Goal: Task Accomplishment & Management: Use online tool/utility

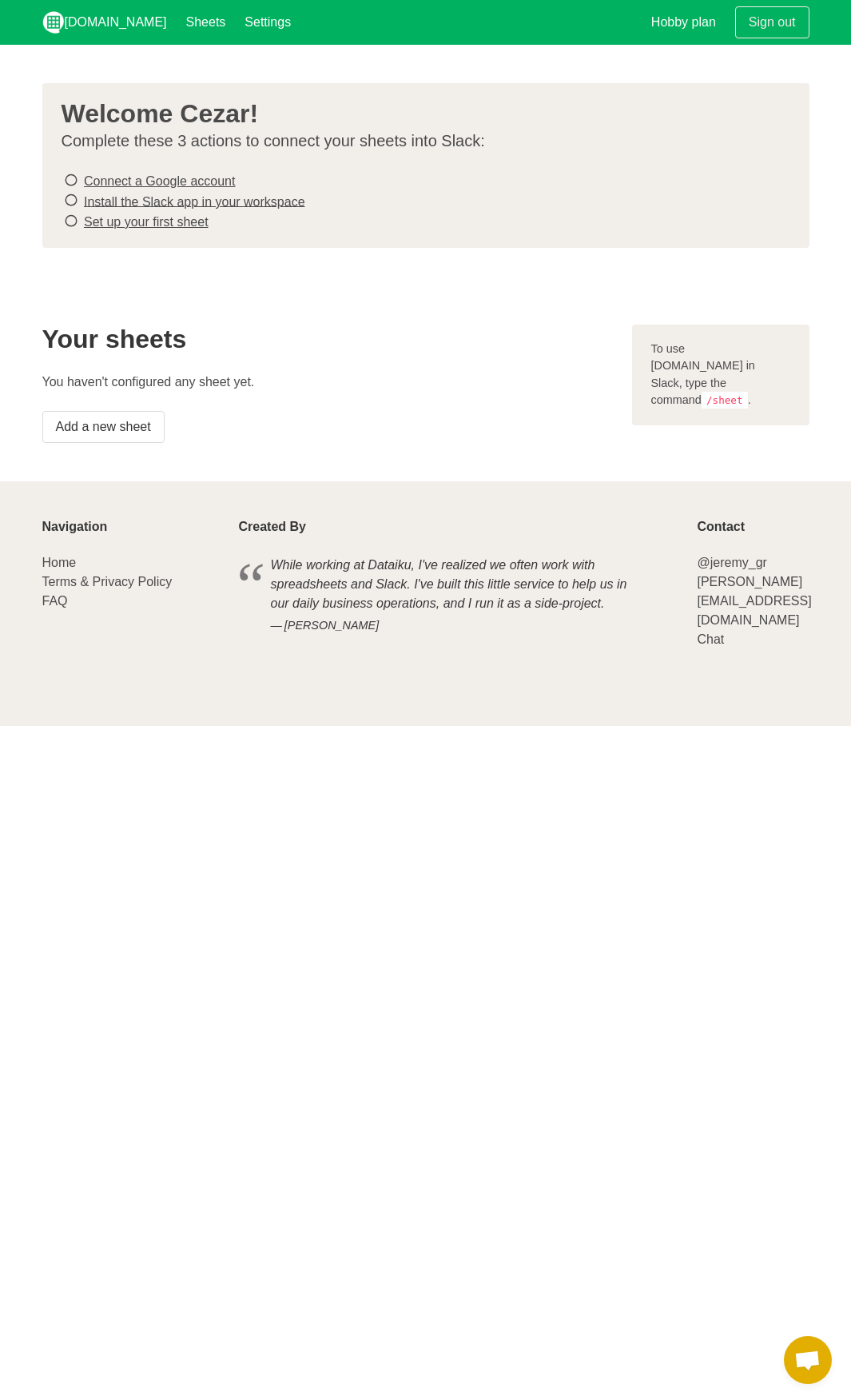
click at [180, 197] on link "Install the Slack app in your workspace" at bounding box center [194, 201] width 221 height 14
click at [177, 180] on link "Connect a Google account" at bounding box center [160, 181] width 151 height 14
click at [169, 175] on s "Connect a Google account" at bounding box center [160, 181] width 151 height 14
click at [141, 222] on link "Set up your first sheet" at bounding box center [147, 222] width 125 height 14
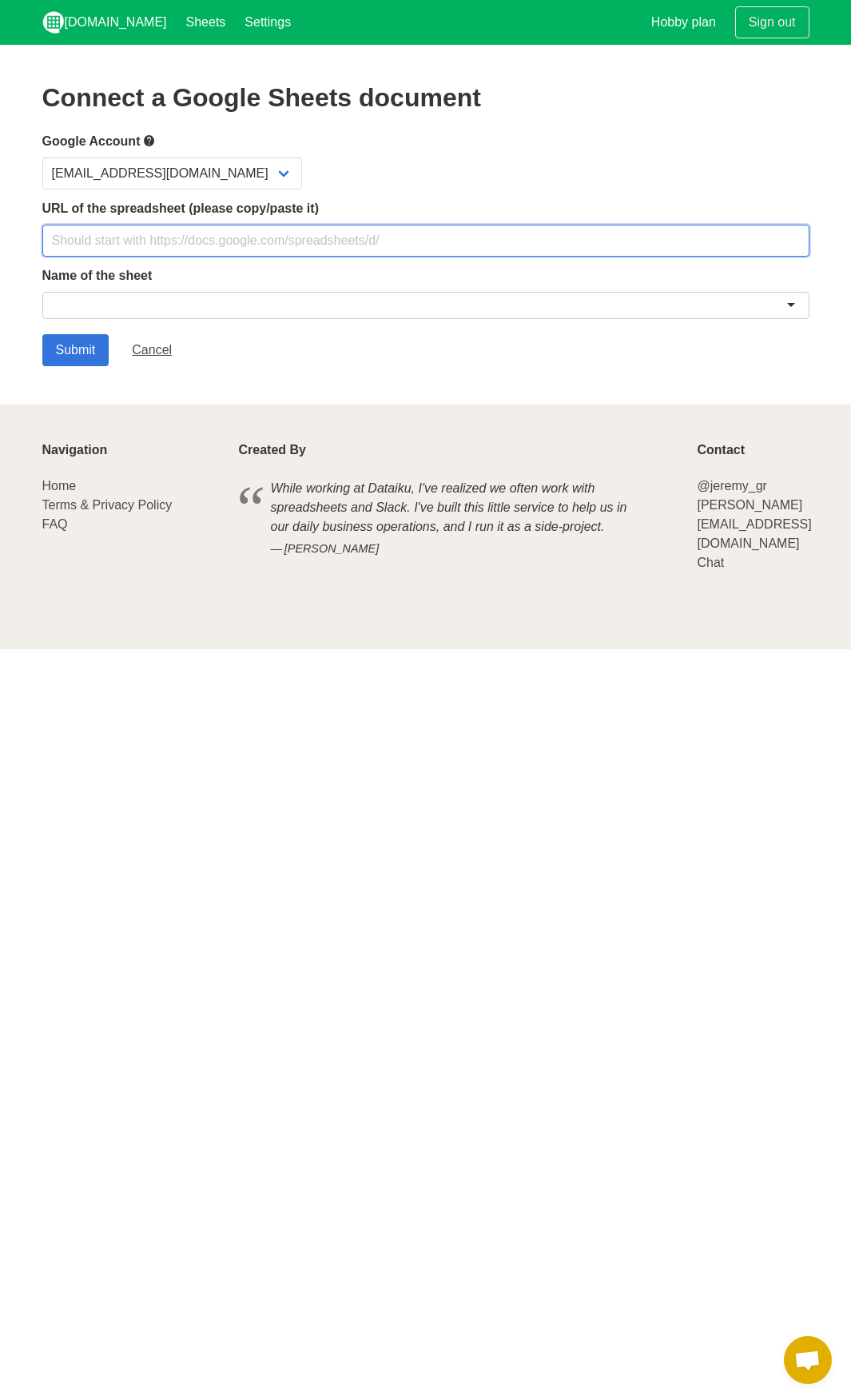
click at [132, 240] on input "text" at bounding box center [426, 241] width 768 height 32
paste input "[URL][DOMAIN_NAME]"
type input "[URL][DOMAIN_NAME]"
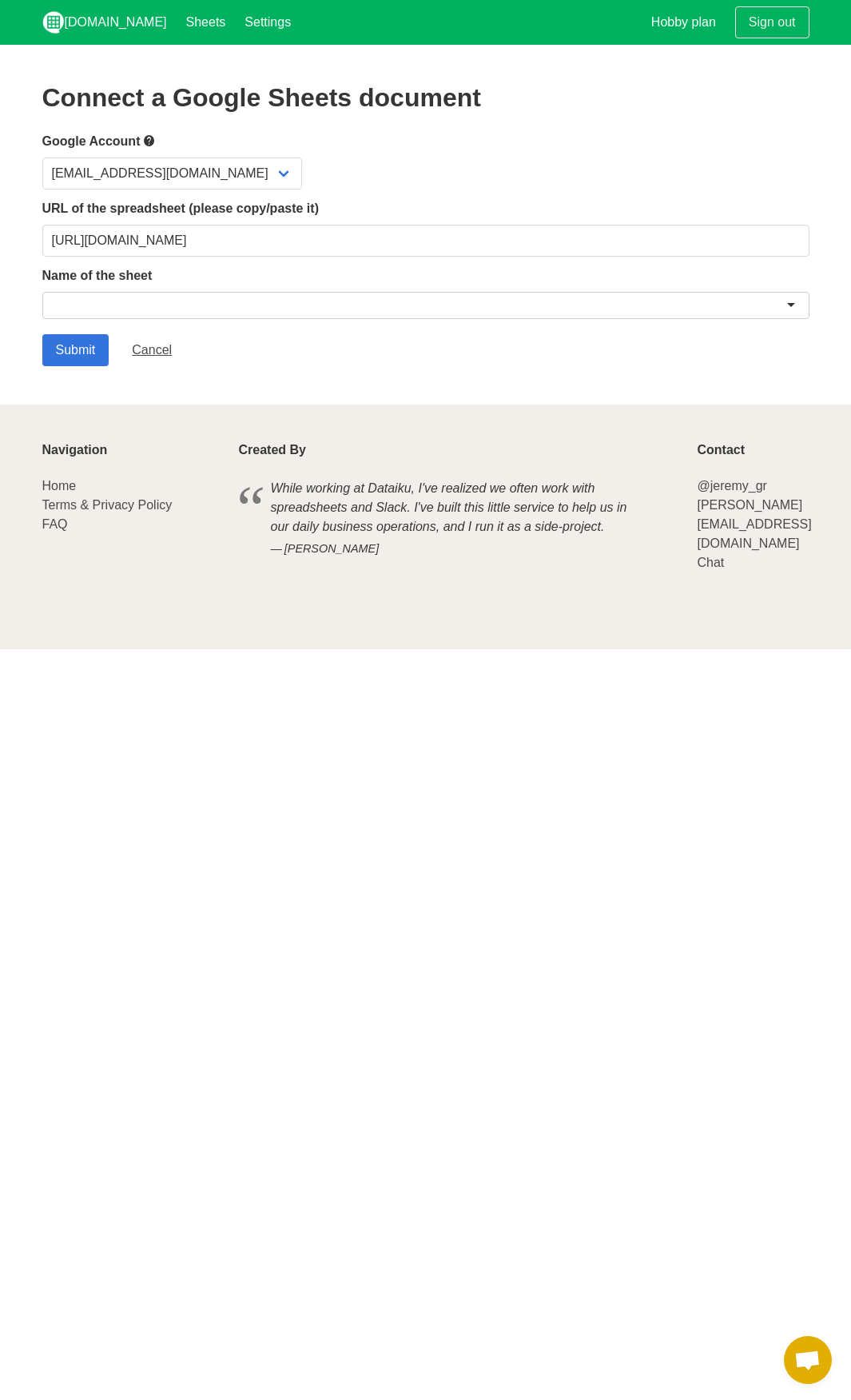
scroll to position [0, 0]
click at [207, 300] on div at bounding box center [426, 304] width 768 height 27
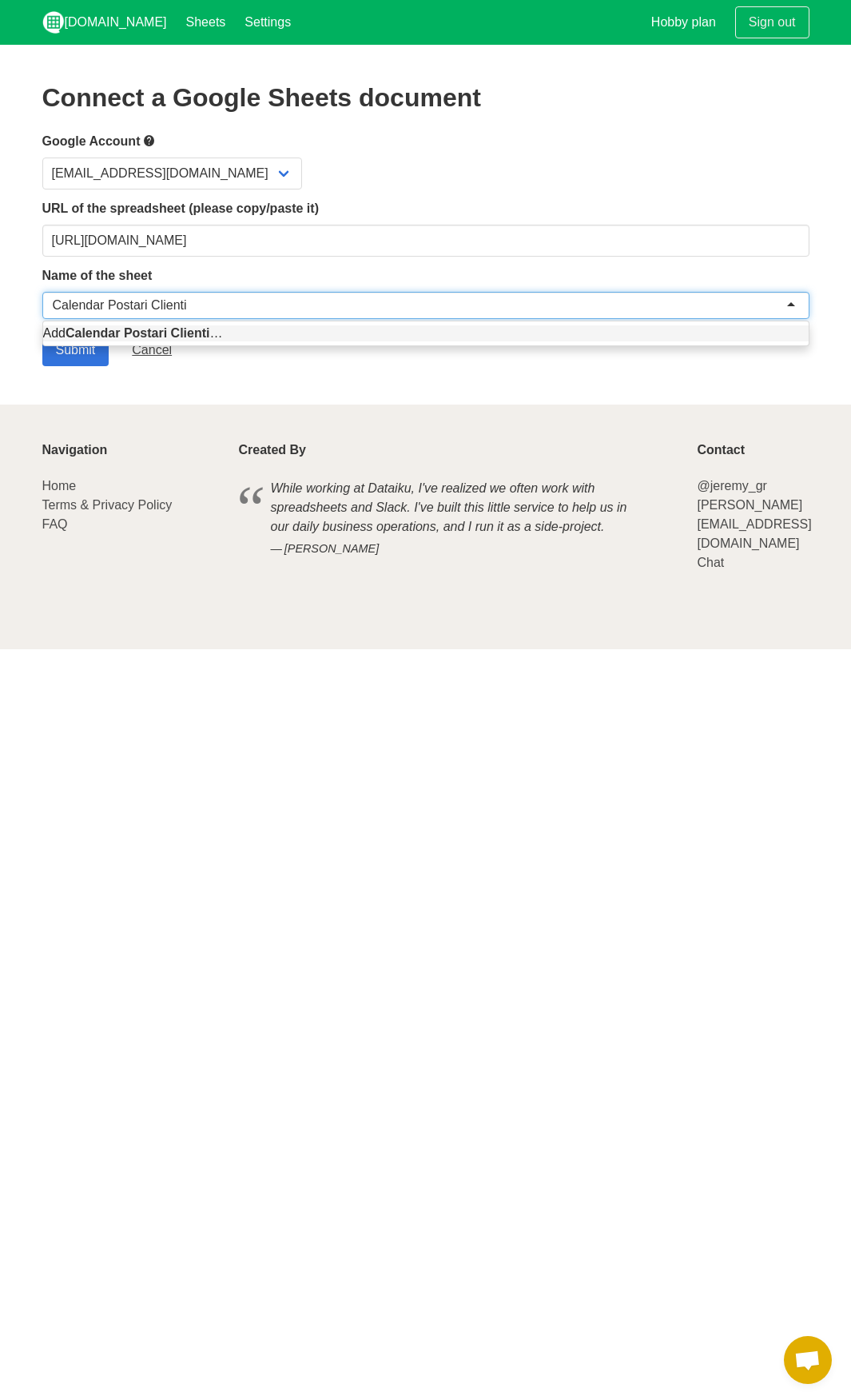
type input "Calendar Postari Clienti"
drag, startPoint x: 300, startPoint y: 367, endPoint x: 159, endPoint y: 372, distance: 141.1
click at [296, 367] on section "Connect a Google Sheets document Google Account cezar.vivacall@gmail.com URL of…" at bounding box center [425, 224] width 851 height 360
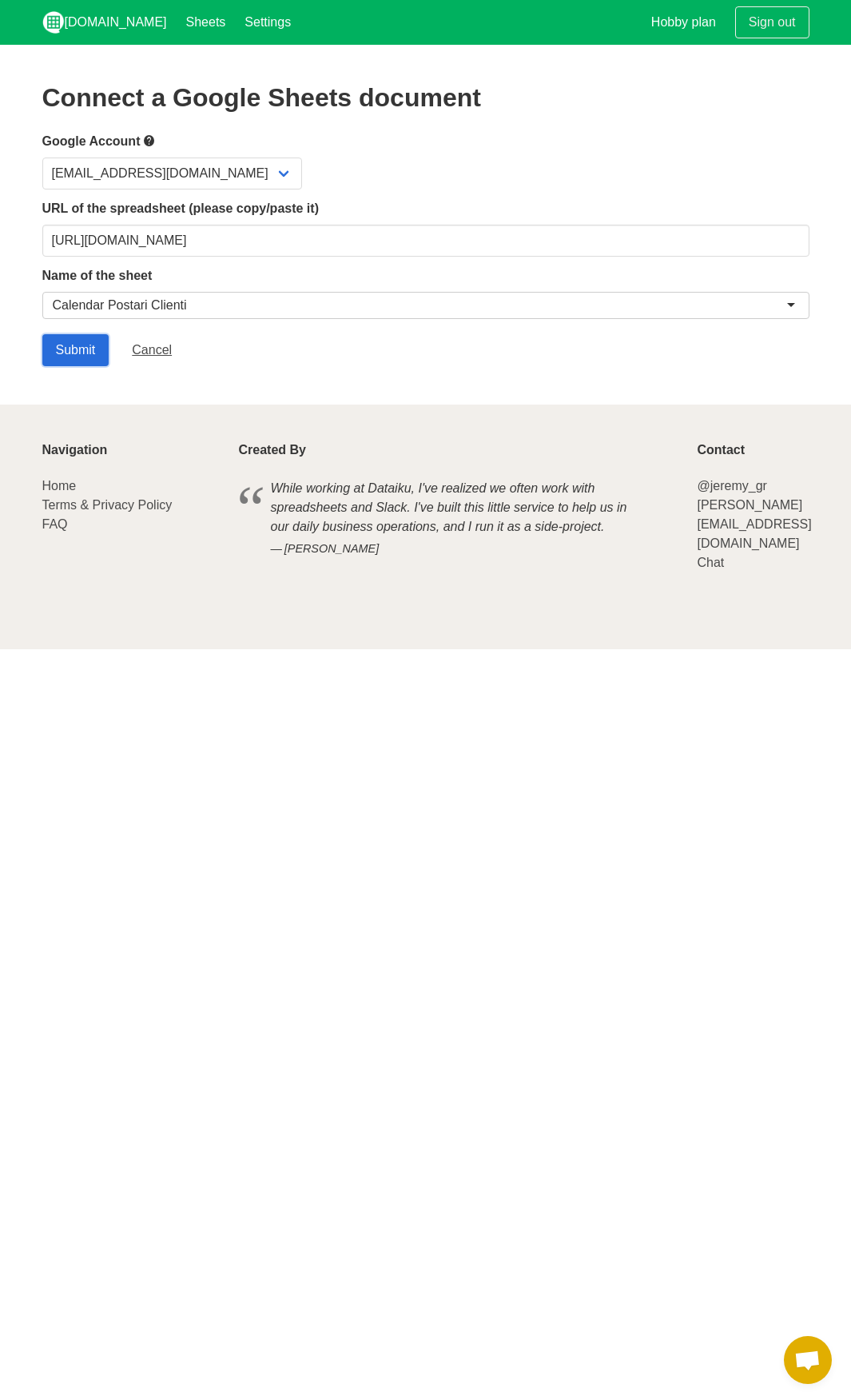
click at [90, 350] on input "Submit" at bounding box center [76, 350] width 67 height 32
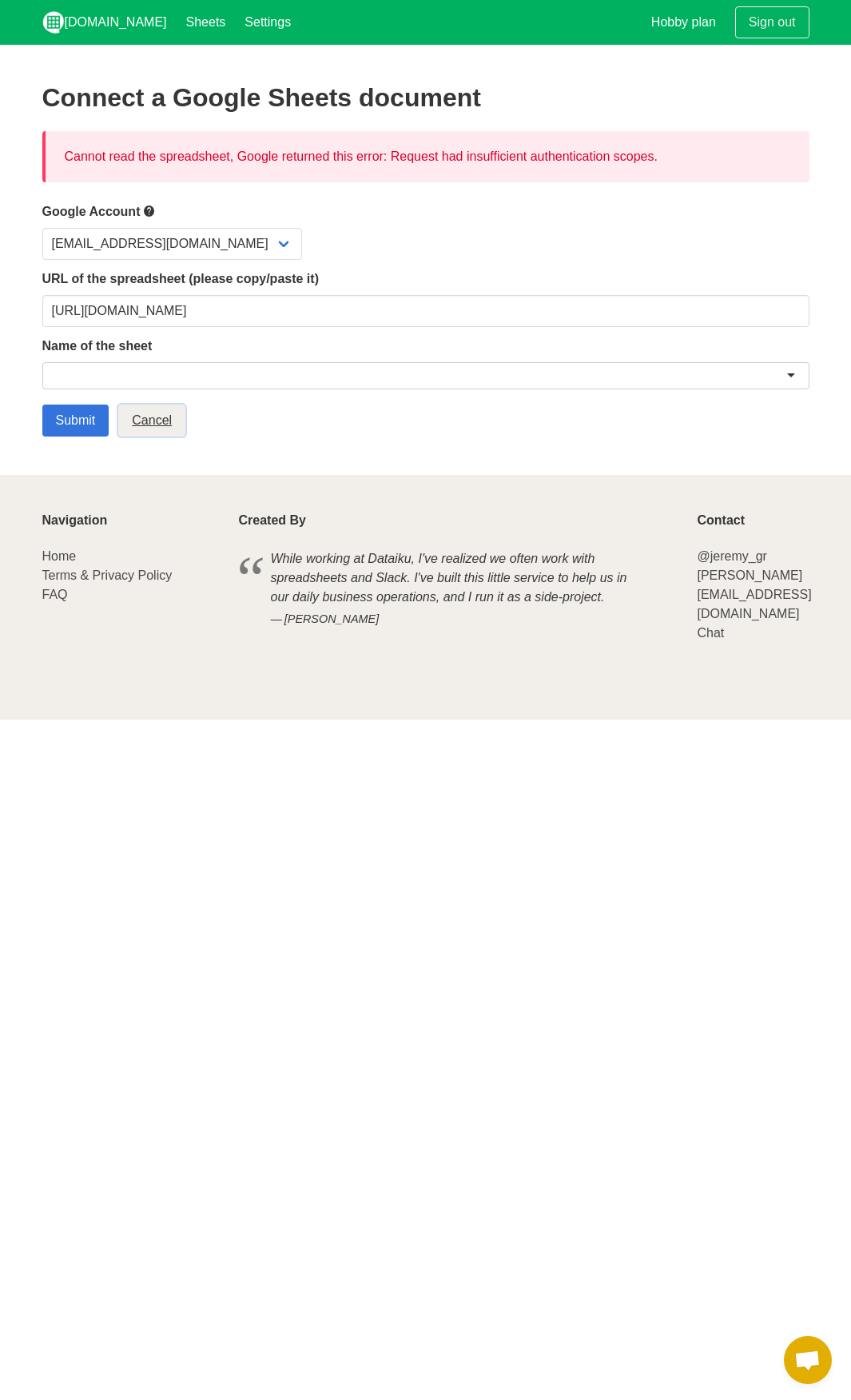
click at [156, 422] on link "Cancel" at bounding box center [152, 420] width 67 height 32
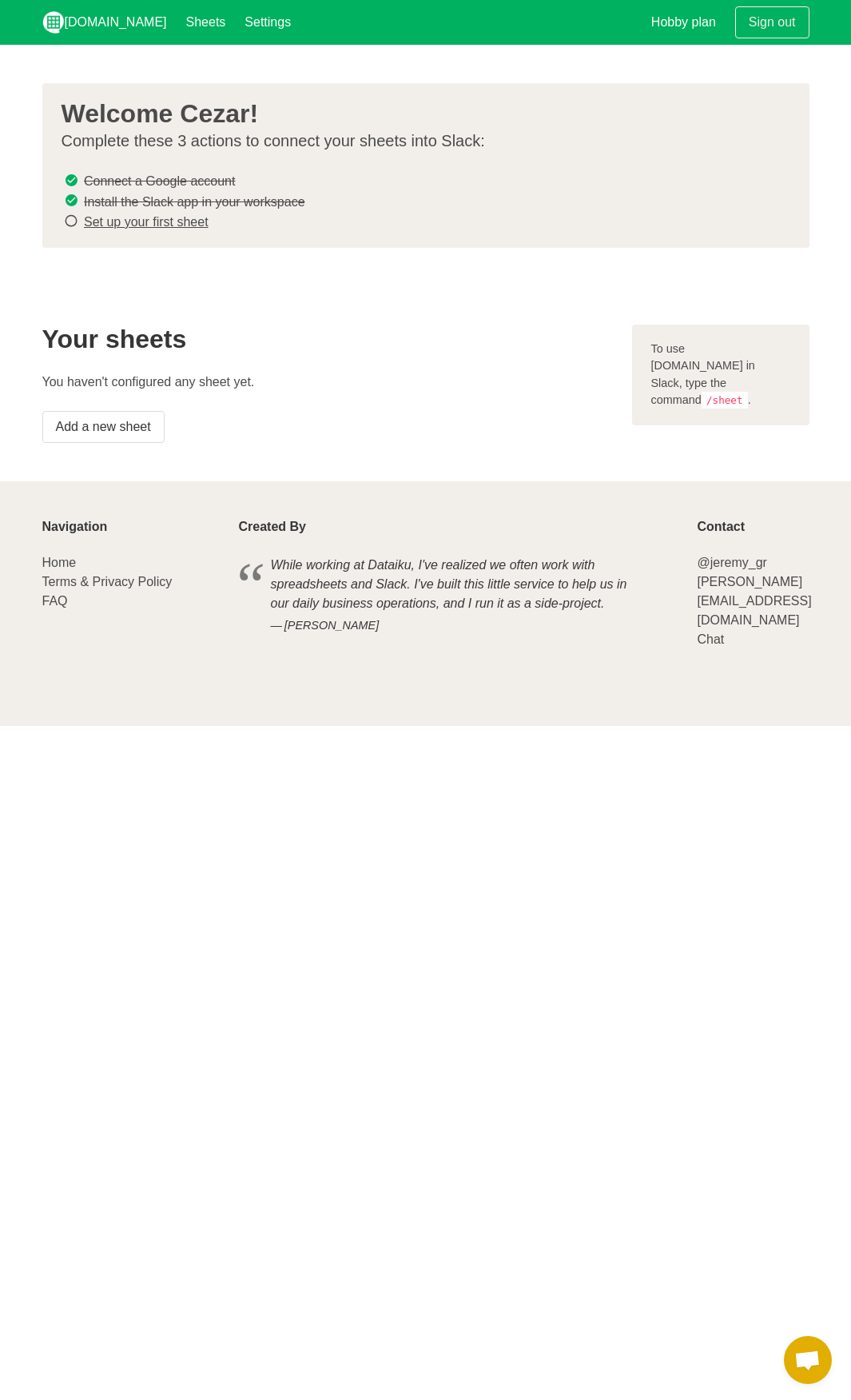
click at [169, 194] on s "Install the Slack app in your workspace" at bounding box center [194, 201] width 221 height 14
click at [171, 176] on s "Connect a Google account" at bounding box center [160, 181] width 151 height 14
